Goal: Find contact information: Find contact information

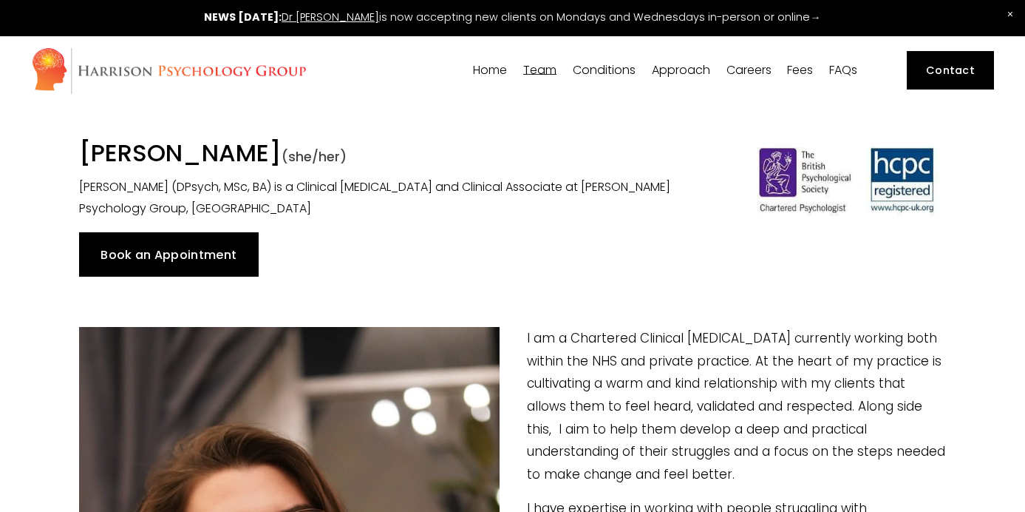
click at [0, 0] on span "Dr [PERSON_NAME]" at bounding box center [0, 0] width 0 height 0
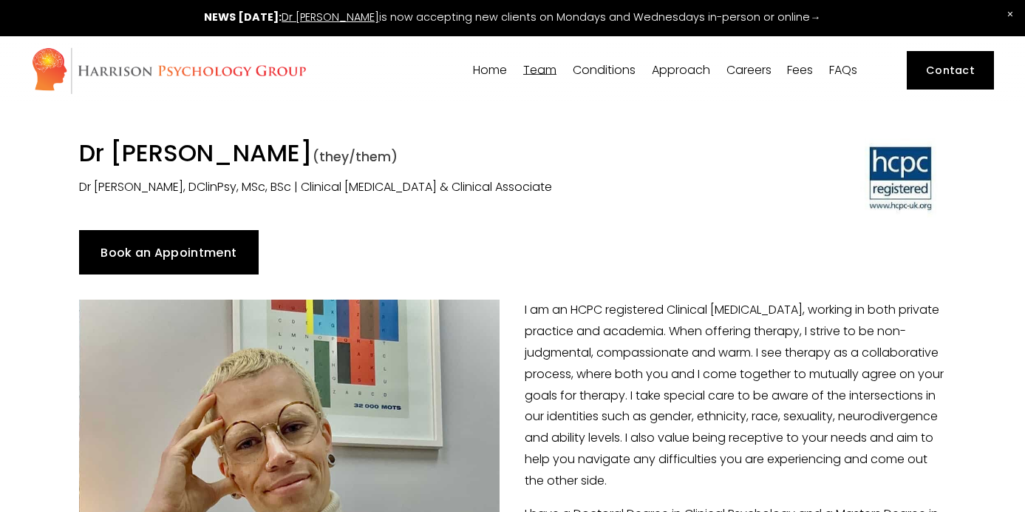
click at [541, 314] on p "I am an HCPC registered Clinical [MEDICAL_DATA], working in both private practi…" at bounding box center [512, 394] width 867 height 191
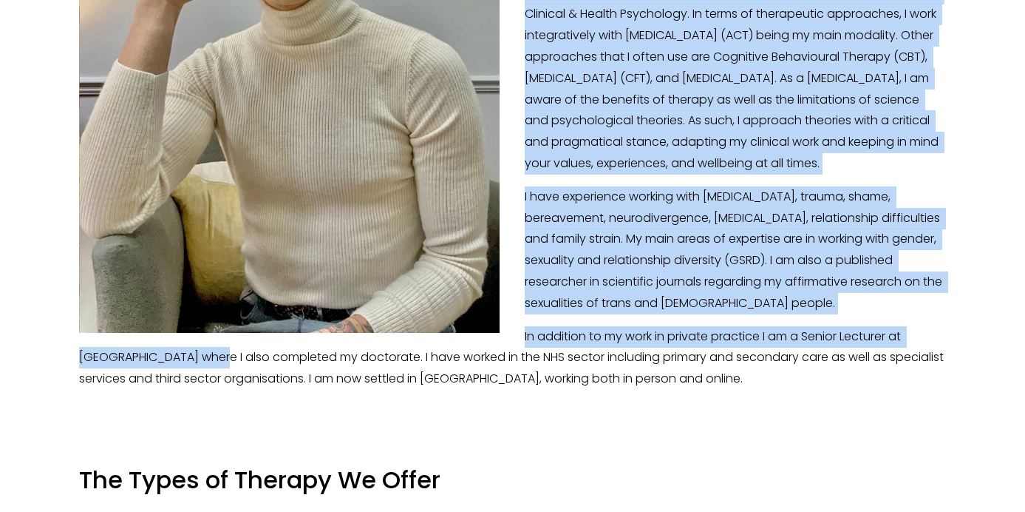
scroll to position [526, 0]
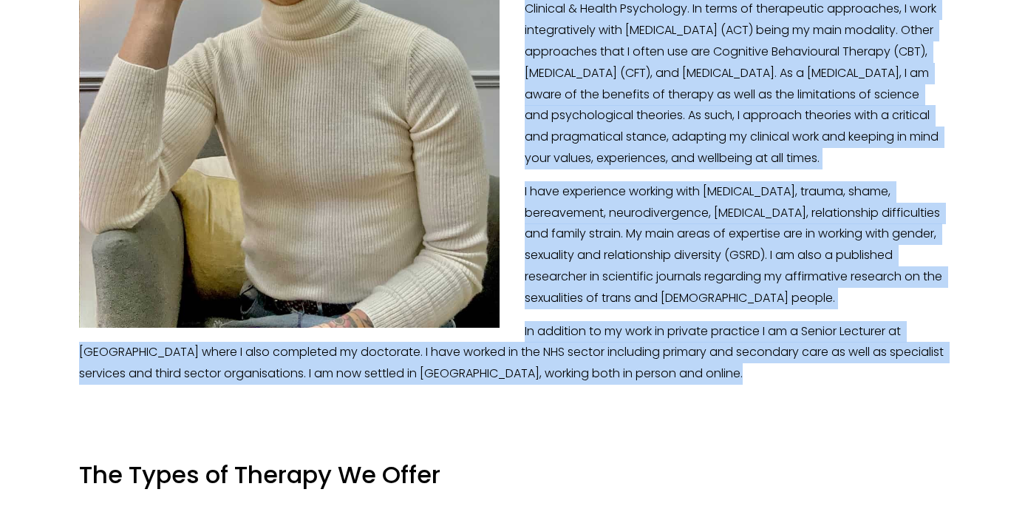
drag, startPoint x: 526, startPoint y: 308, endPoint x: 588, endPoint y: 398, distance: 109.5
click at [588, 384] on div "I am an HCPC registered Clinical Psychologist, working in both private practice…" at bounding box center [512, 79] width 867 height 611
copy div "I am an HCPC registered Clinical Psychologist, working in both private practice…"
click at [693, 169] on p "I have a Doctoral Degree in Clinical Psychology and a Masters Degree in Clinica…" at bounding box center [512, 73] width 867 height 191
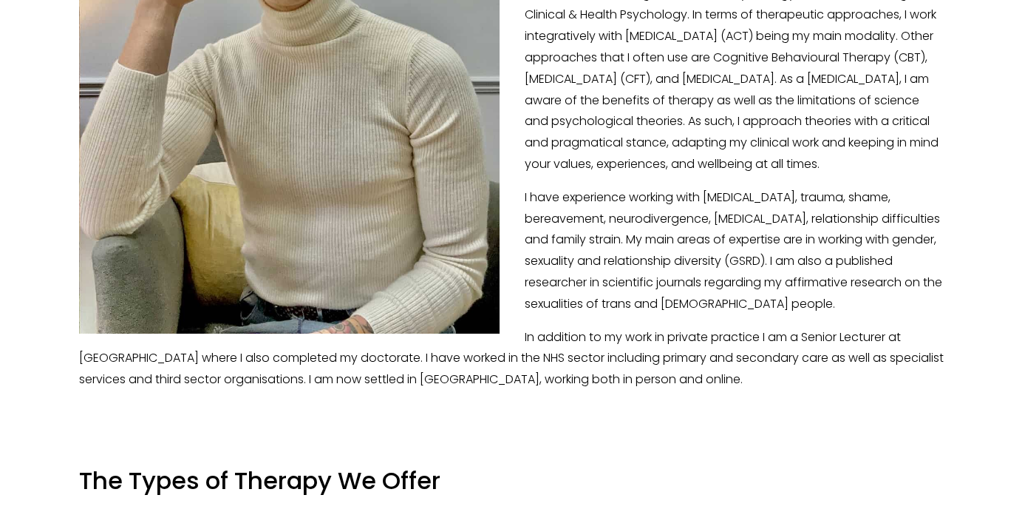
scroll to position [0, 0]
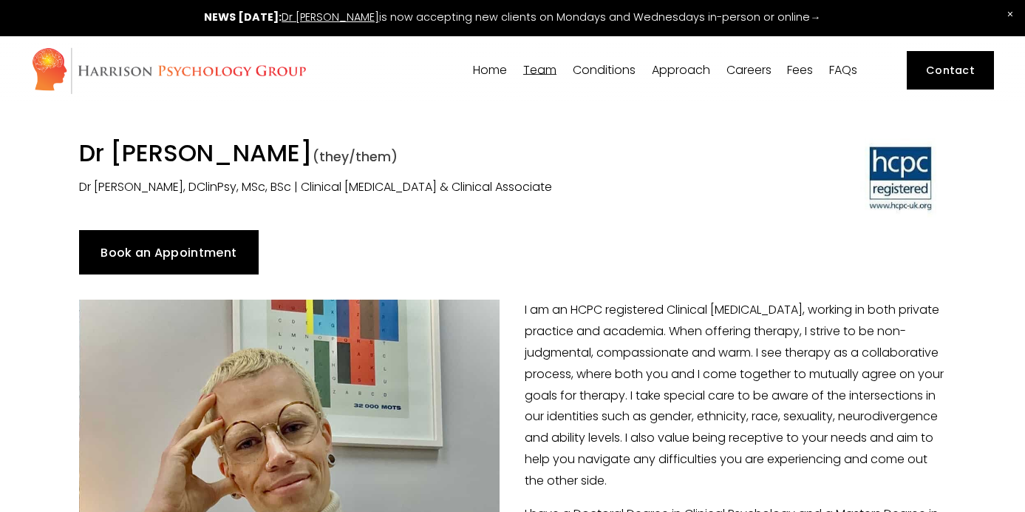
click at [486, 70] on link "Home" at bounding box center [490, 70] width 34 height 14
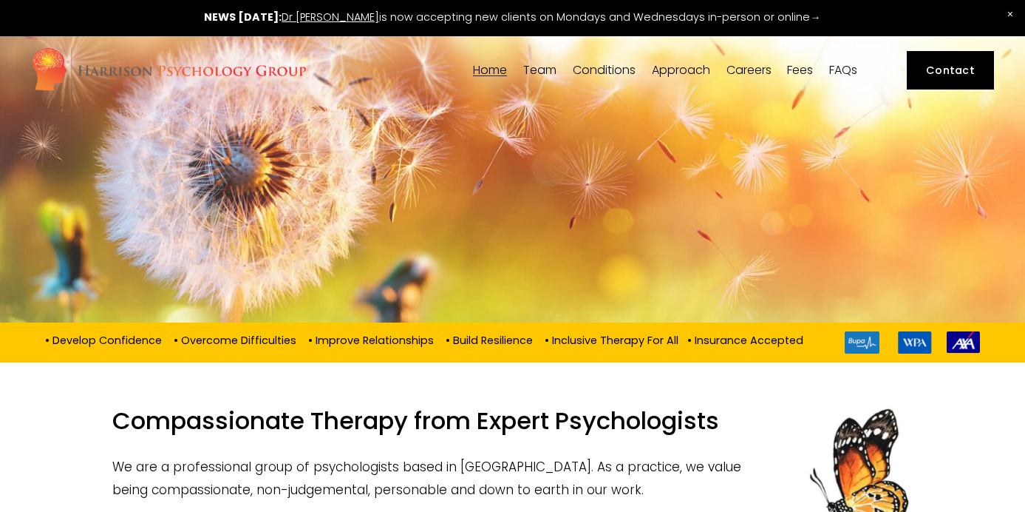
click at [0, 0] on span "Dr [PERSON_NAME]" at bounding box center [0, 0] width 0 height 0
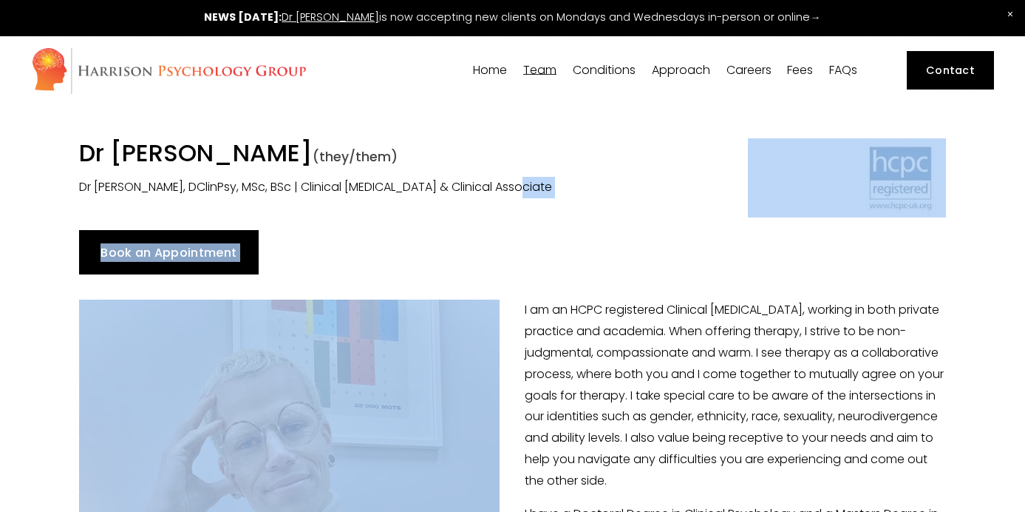
drag, startPoint x: 436, startPoint y: 361, endPoint x: 529, endPoint y: 222, distance: 166.9
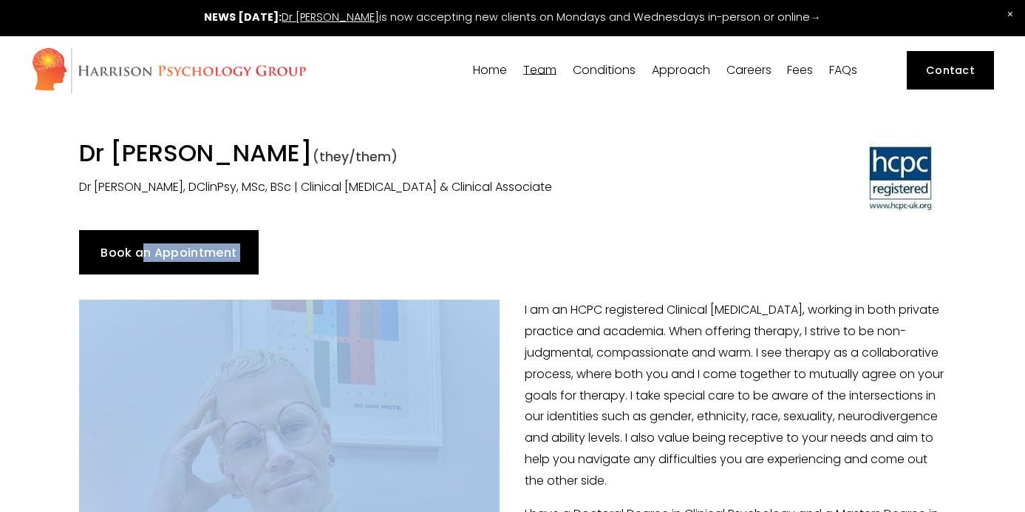
click at [529, 222] on div "Book an Appointment" at bounding box center [513, 251] width 892 height 69
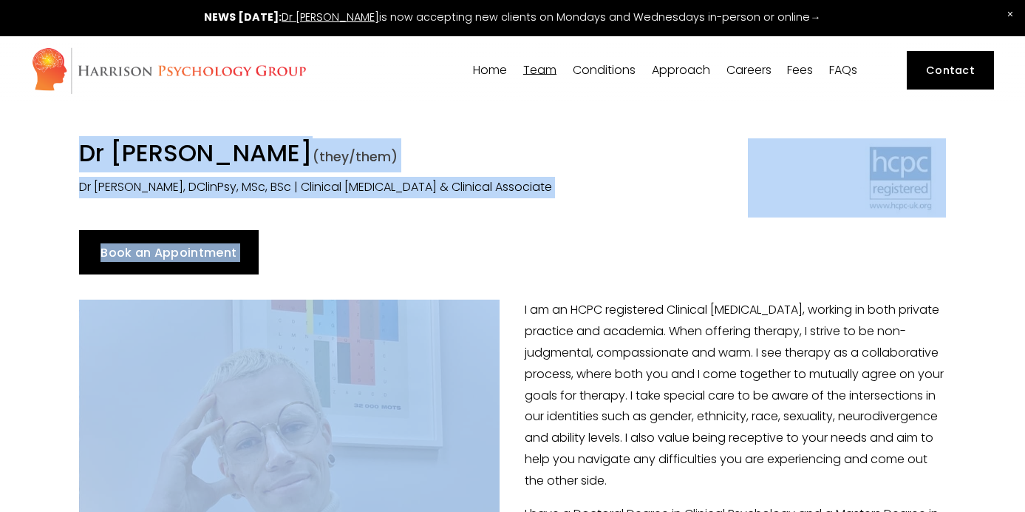
drag, startPoint x: 364, startPoint y: 379, endPoint x: -54, endPoint y: 166, distance: 469.5
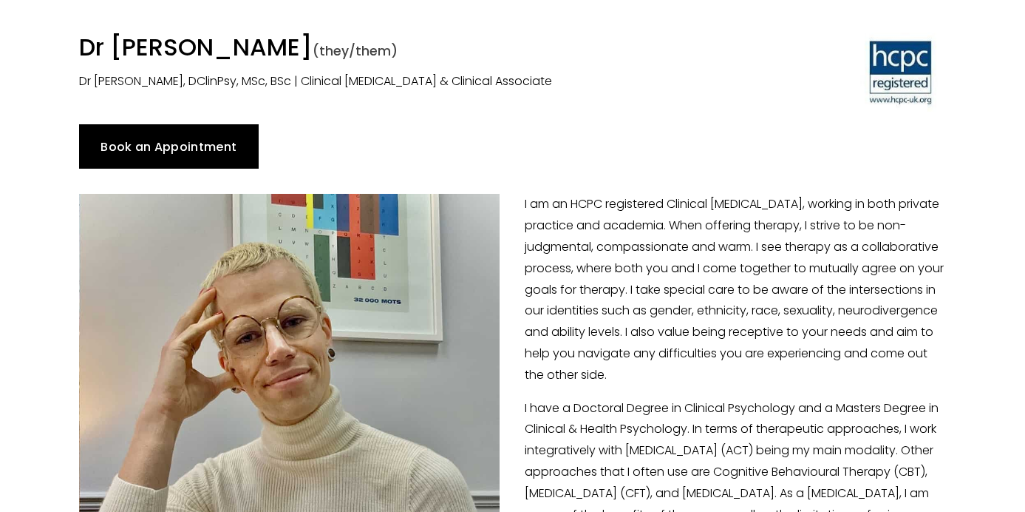
scroll to position [107, 0]
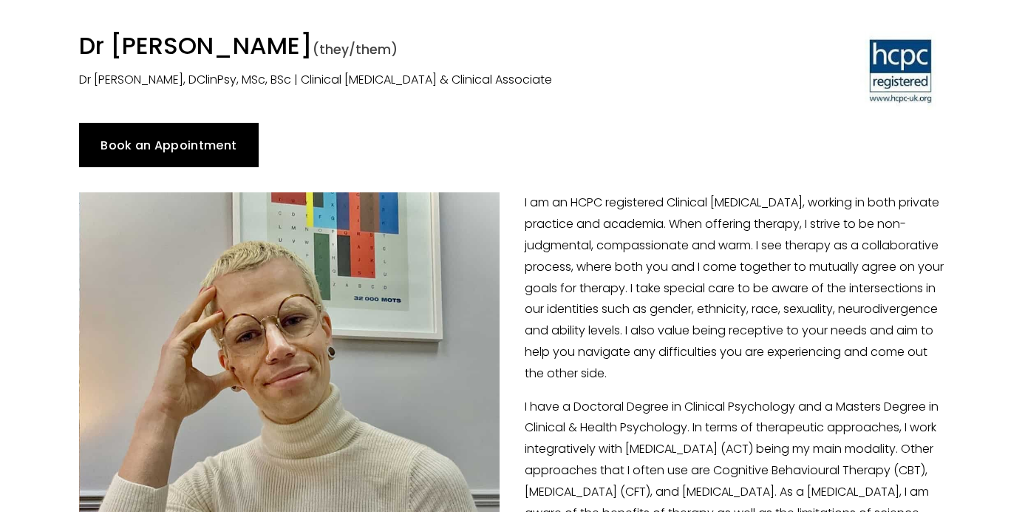
click at [492, 342] on div at bounding box center [289, 469] width 421 height 554
click at [391, 360] on div at bounding box center [289, 469] width 421 height 554
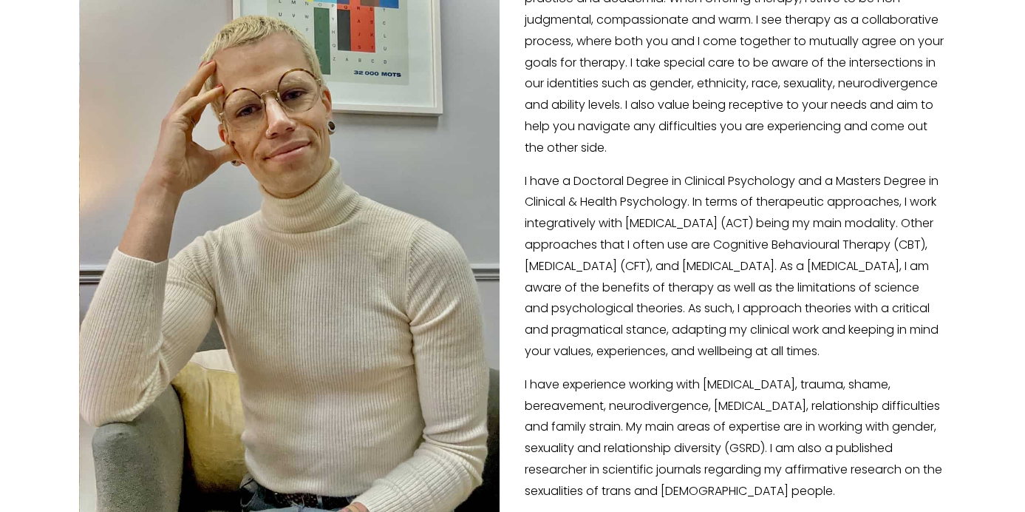
scroll to position [333, 0]
drag, startPoint x: 353, startPoint y: 266, endPoint x: 303, endPoint y: 245, distance: 54.0
click at [294, 306] on div at bounding box center [289, 243] width 421 height 554
click at [303, 245] on div at bounding box center [289, 243] width 421 height 554
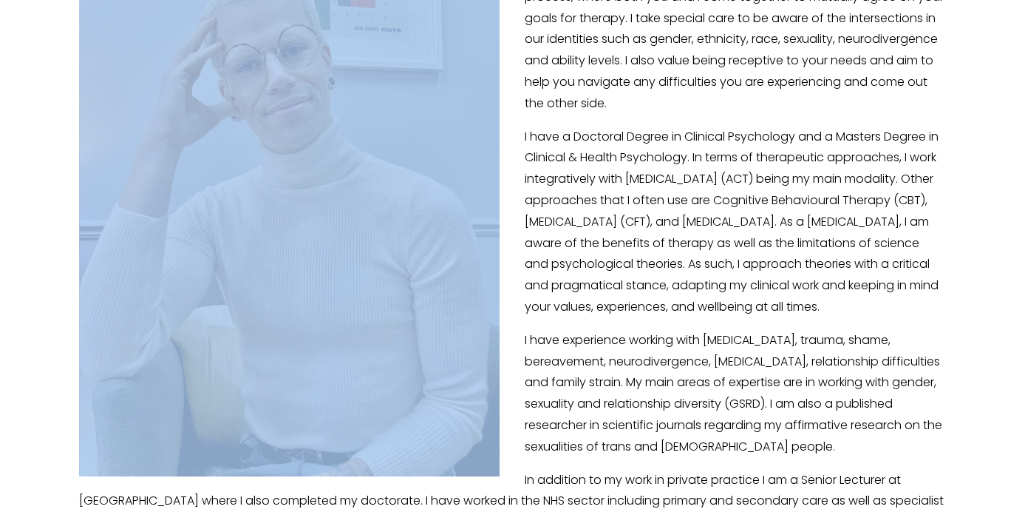
scroll to position [293, 0]
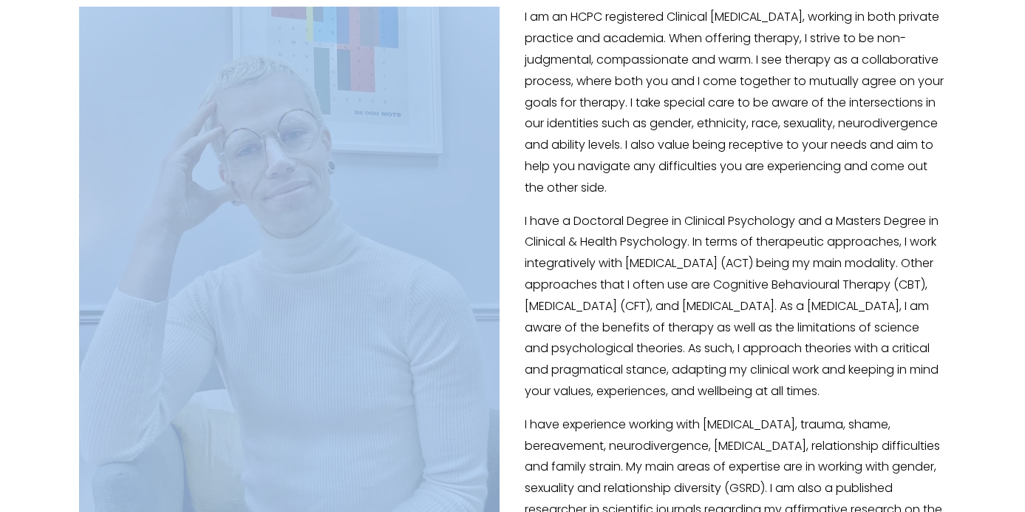
drag, startPoint x: 302, startPoint y: 234, endPoint x: 204, endPoint y: 217, distance: 99.2
click at [204, 217] on div at bounding box center [289, 284] width 421 height 554
